Goal: Task Accomplishment & Management: Use online tool/utility

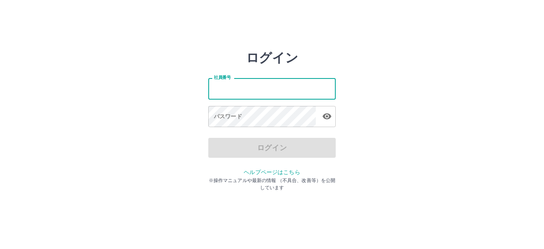
click at [280, 90] on input "社員番号" at bounding box center [271, 88] width 127 height 21
type input "*******"
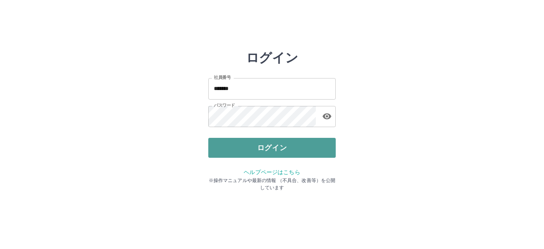
click at [271, 146] on button "ログイン" at bounding box center [271, 148] width 127 height 20
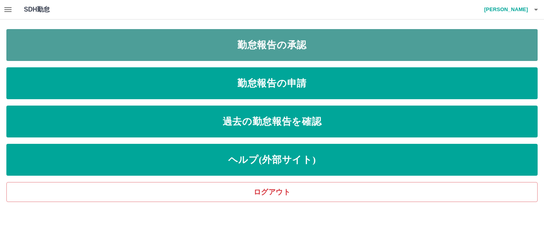
click at [273, 43] on link "勤怠報告の承認" at bounding box center [271, 45] width 531 height 32
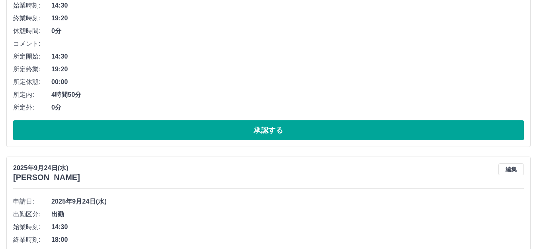
scroll to position [159, 0]
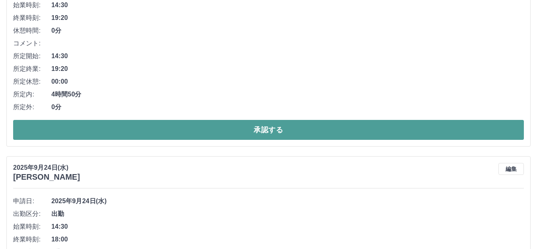
click at [236, 133] on button "承認する" at bounding box center [268, 130] width 510 height 20
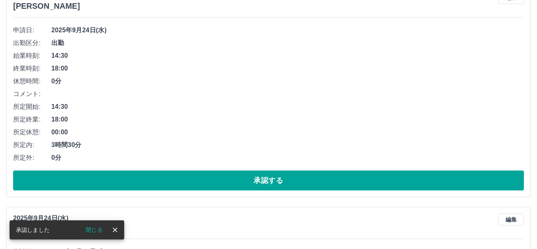
scroll to position [119, 0]
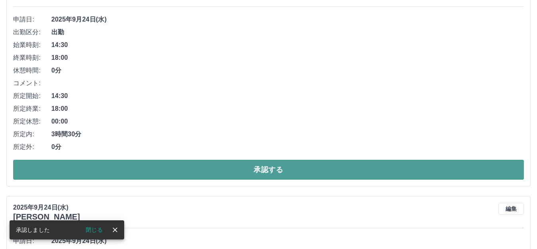
click at [212, 167] on button "承認する" at bounding box center [268, 170] width 510 height 20
click at [215, 166] on button "承認する" at bounding box center [268, 170] width 510 height 20
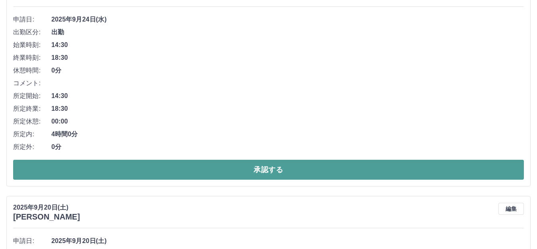
click at [187, 166] on button "承認する" at bounding box center [268, 170] width 510 height 20
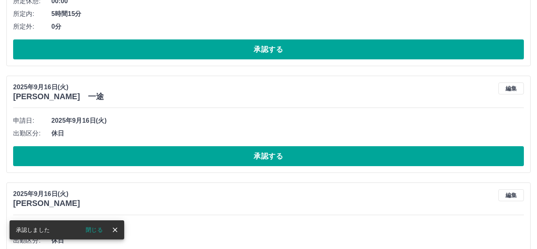
scroll to position [239, 0]
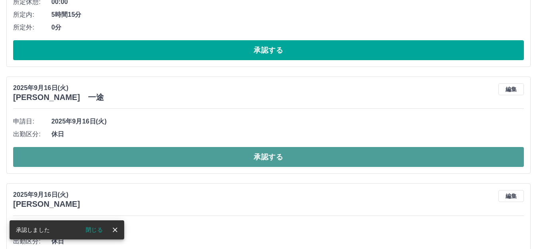
click at [194, 161] on button "承認する" at bounding box center [268, 157] width 510 height 20
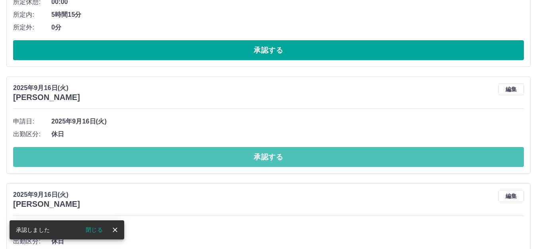
click at [195, 159] on button "承認する" at bounding box center [268, 157] width 510 height 20
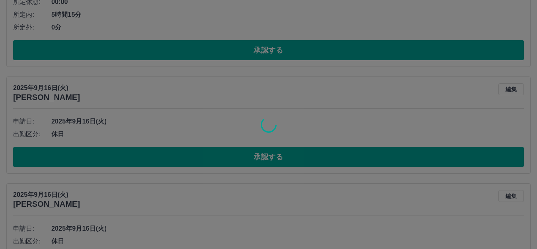
scroll to position [174, 0]
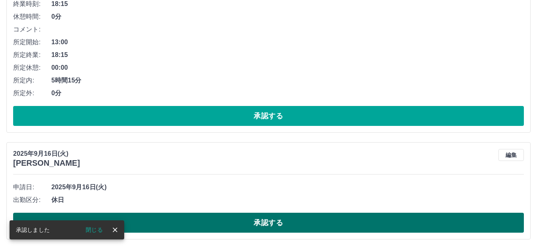
click at [197, 219] on button "承認する" at bounding box center [268, 222] width 510 height 20
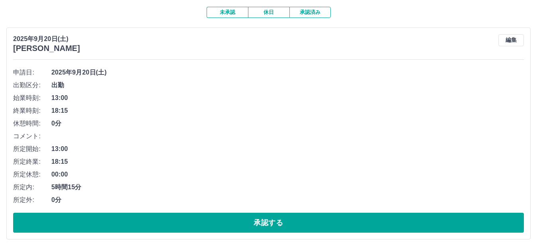
scroll to position [0, 0]
